Goal: Complete application form

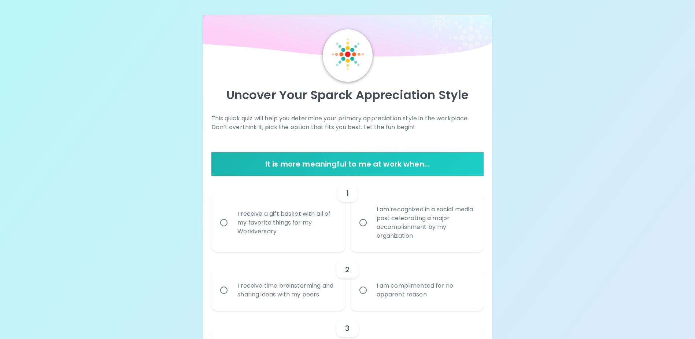
scroll to position [147, 0]
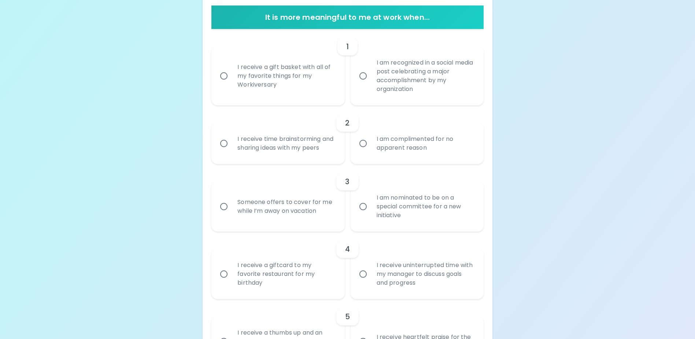
click at [293, 75] on div "I receive a gift basket with all of my favorite things for my Workiversary" at bounding box center [286, 76] width 109 height 44
click at [232, 75] on input "I receive a gift basket with all of my favorite things for my Workiversary" at bounding box center [223, 75] width 15 height 15
radio input "true"
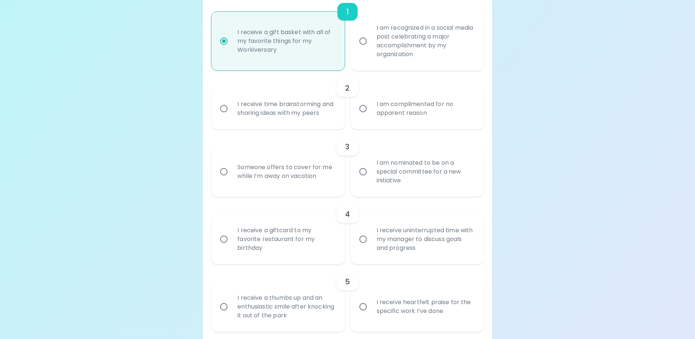
scroll to position [205, 0]
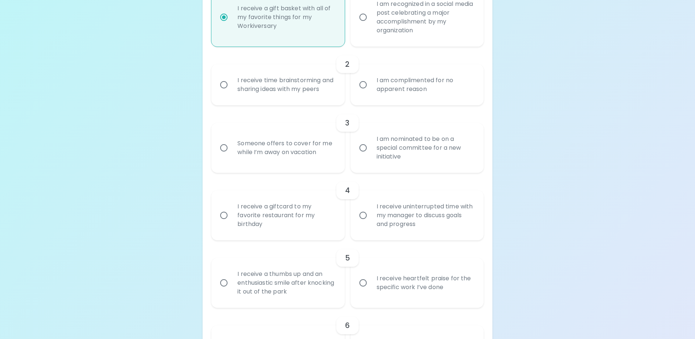
click at [399, 83] on div "I am complimented for no apparent reason" at bounding box center [425, 84] width 109 height 35
click at [371, 83] on input "I am complimented for no apparent reason" at bounding box center [363, 84] width 15 height 15
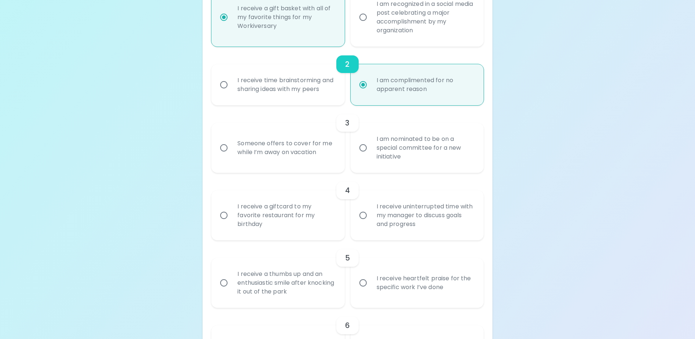
scroll to position [264, 0]
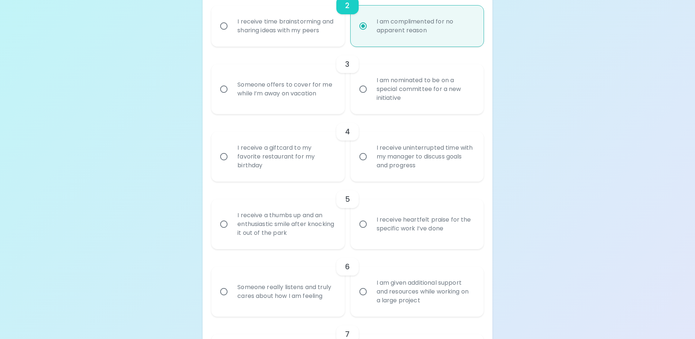
radio input "true"
click at [309, 101] on div "Someone offers to cover for me while I’m away on vacation" at bounding box center [286, 88] width 109 height 35
click at [232, 97] on input "Someone offers to cover for me while I’m away on vacation" at bounding box center [223, 88] width 15 height 15
radio input "false"
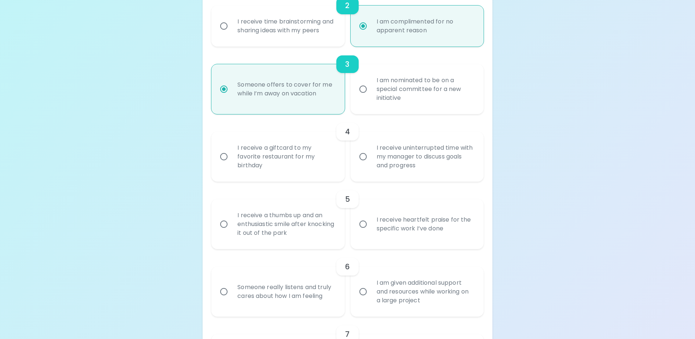
scroll to position [323, 0]
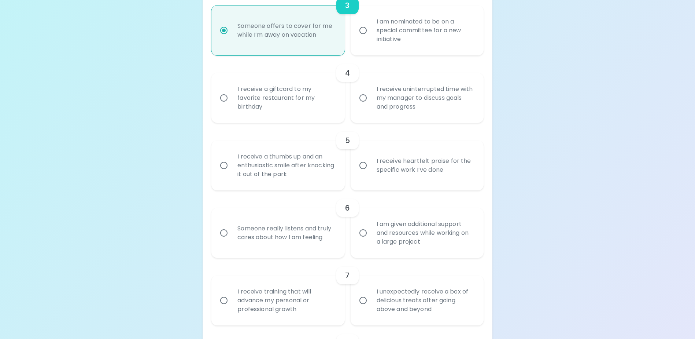
radio input "true"
click at [380, 110] on div "I receive uninterrupted time with my manager to discuss goals and progress" at bounding box center [425, 98] width 109 height 44
click at [371, 106] on input "I receive uninterrupted time with my manager to discuss goals and progress" at bounding box center [363, 97] width 15 height 15
radio input "false"
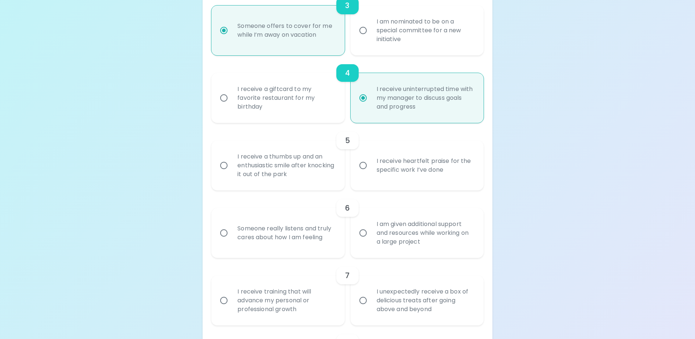
scroll to position [381, 0]
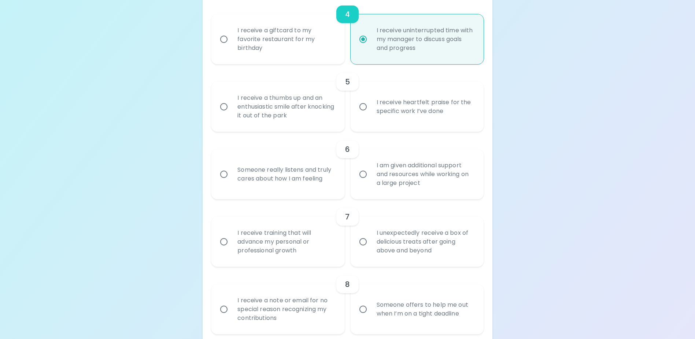
radio input "true"
click at [268, 43] on div "I receive a giftcard to my favorite restaurant for my birthday" at bounding box center [286, 39] width 109 height 44
click at [232, 43] on input "I receive a giftcard to my favorite restaurant for my birthday" at bounding box center [223, 39] width 15 height 15
radio input "false"
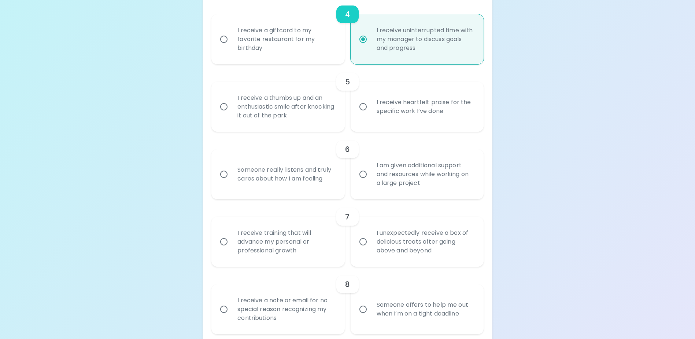
radio input "true"
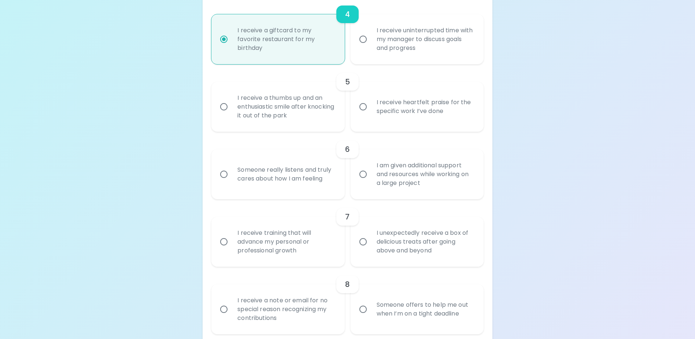
radio input "true"
click at [420, 115] on div "I receive heartfelt praise for the specific work I’ve done" at bounding box center [425, 106] width 109 height 35
click at [371, 114] on input "I receive heartfelt praise for the specific work I’ve done" at bounding box center [363, 106] width 15 height 15
radio input "false"
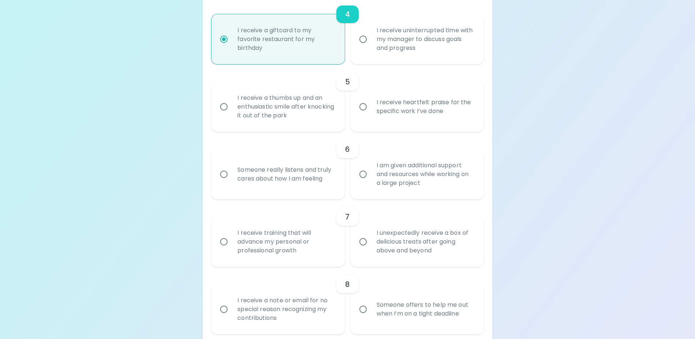
radio input "false"
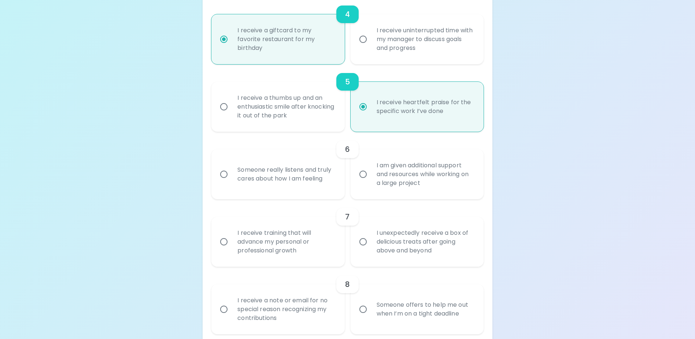
scroll to position [440, 0]
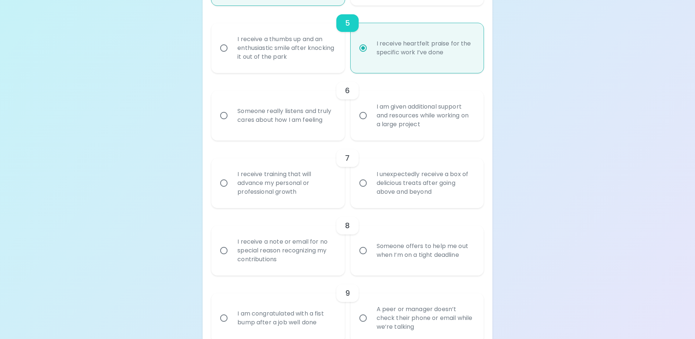
radio input "true"
click at [437, 120] on div "I am given additional support and resources while working on a large project" at bounding box center [425, 115] width 109 height 44
click at [371, 120] on input "I am given additional support and resources while working on a large project" at bounding box center [363, 115] width 15 height 15
radio input "false"
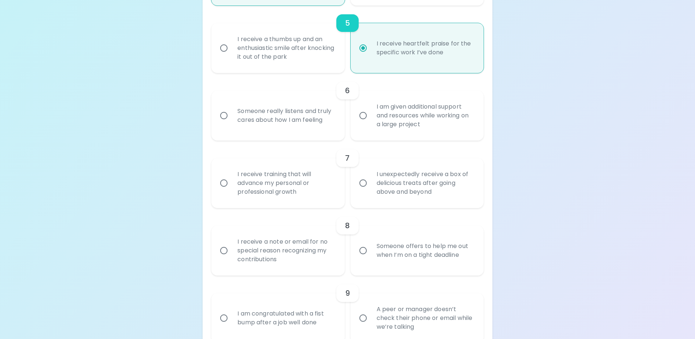
radio input "false"
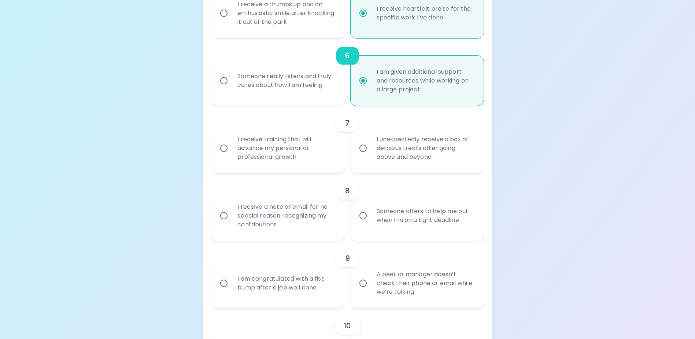
scroll to position [498, 0]
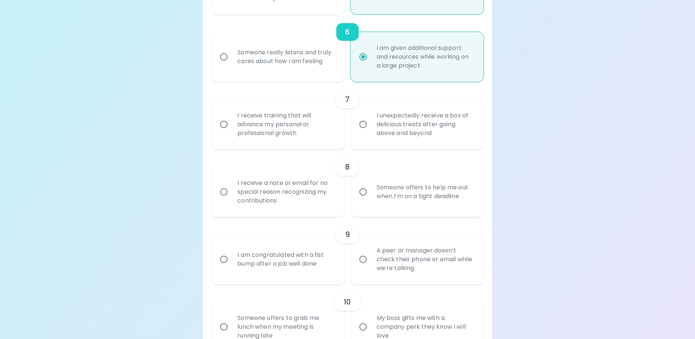
radio input "true"
click at [382, 133] on div "I unexpectedly receive a box of delicious treats after going above and beyond" at bounding box center [425, 124] width 109 height 44
click at [371, 132] on input "I unexpectedly receive a box of delicious treats after going above and beyond" at bounding box center [363, 124] width 15 height 15
radio input "false"
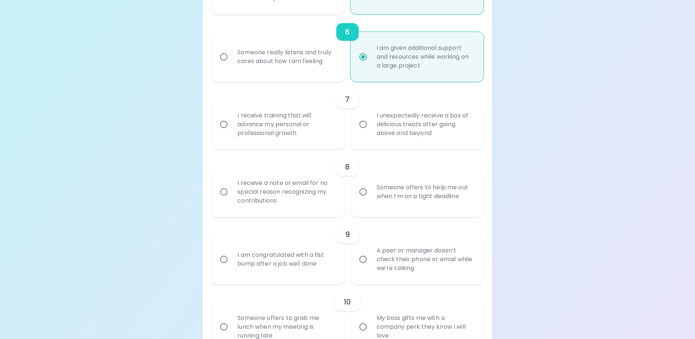
radio input "false"
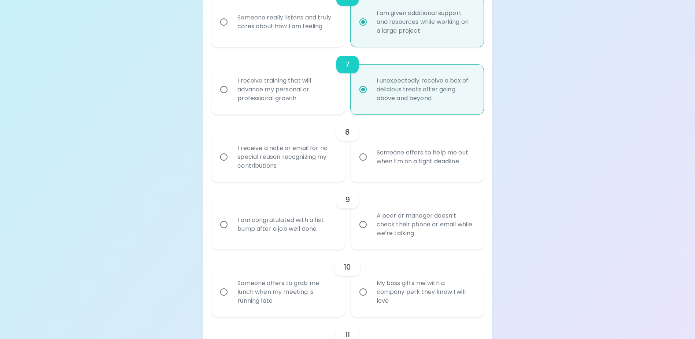
scroll to position [557, 0]
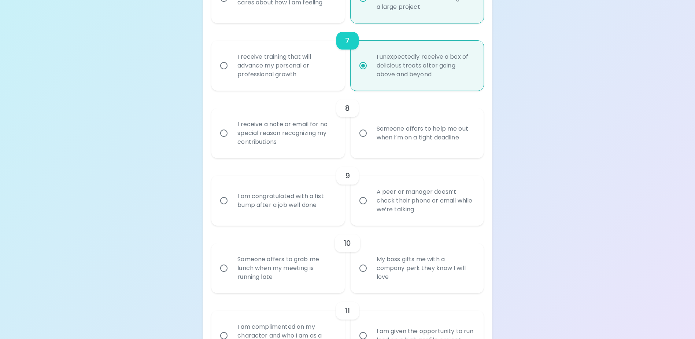
radio input "true"
